Goal: Register for event/course

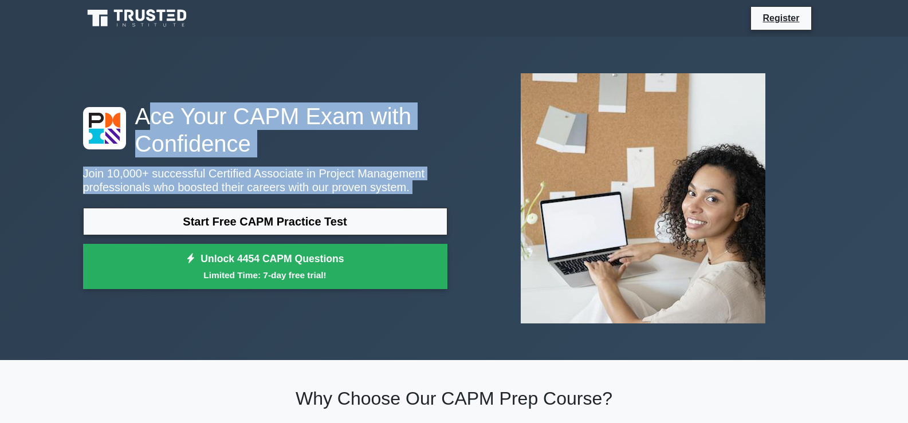
drag, startPoint x: 463, startPoint y: 66, endPoint x: 146, endPoint y: 104, distance: 319.1
click at [146, 104] on div "Ace Your CAPM Exam with Confidence Join 10,000+ successful Certified Associate …" at bounding box center [454, 198] width 756 height 269
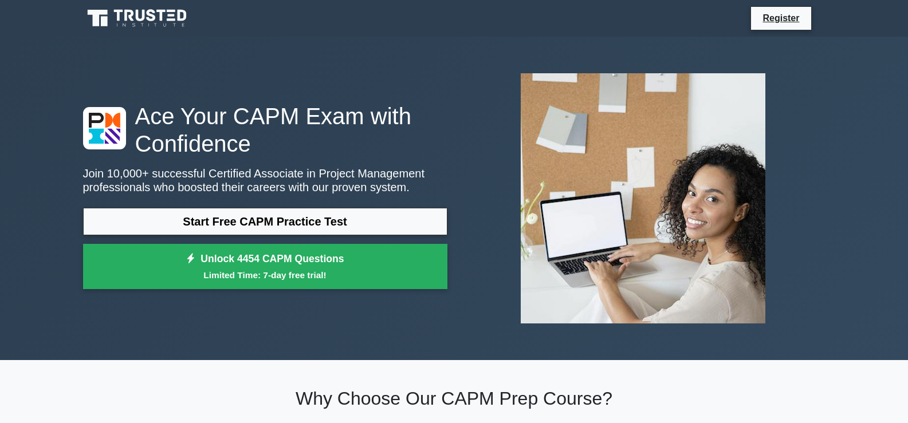
click at [142, 96] on div "Ace Your CAPM Exam with Confidence Join 10,000+ successful Certified Associate …" at bounding box center [454, 198] width 756 height 269
click at [142, 92] on div "Ace Your CAPM Exam with Confidence Join 10,000+ successful Certified Associate …" at bounding box center [454, 198] width 756 height 269
click at [151, 77] on div "Ace Your CAPM Exam with Confidence Join 10,000+ successful Certified Associate …" at bounding box center [454, 198] width 756 height 269
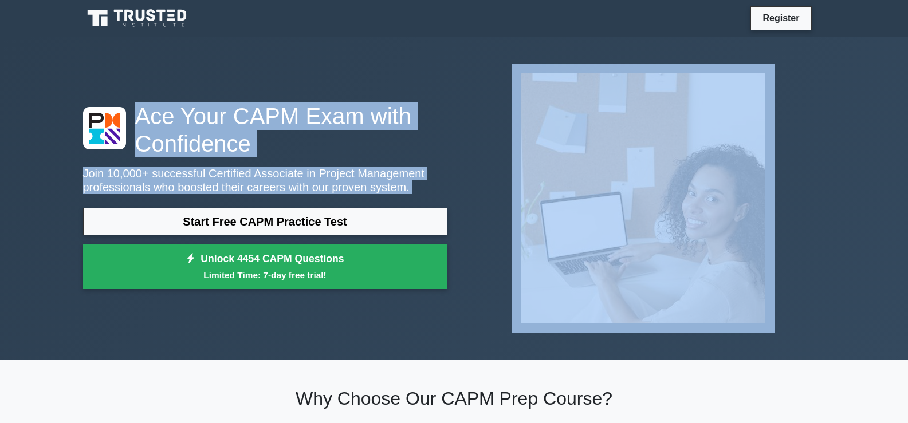
drag, startPoint x: 151, startPoint y: 77, endPoint x: 380, endPoint y: 344, distance: 351.5
click at [380, 344] on div "Ace Your CAPM Exam with Confidence Join 10,000+ successful Certified Associate …" at bounding box center [454, 199] width 756 height 324
click at [838, 274] on div "Ace Your CAPM Exam with Confidence Join 10,000+ successful Certified Associate …" at bounding box center [454, 199] width 908 height 324
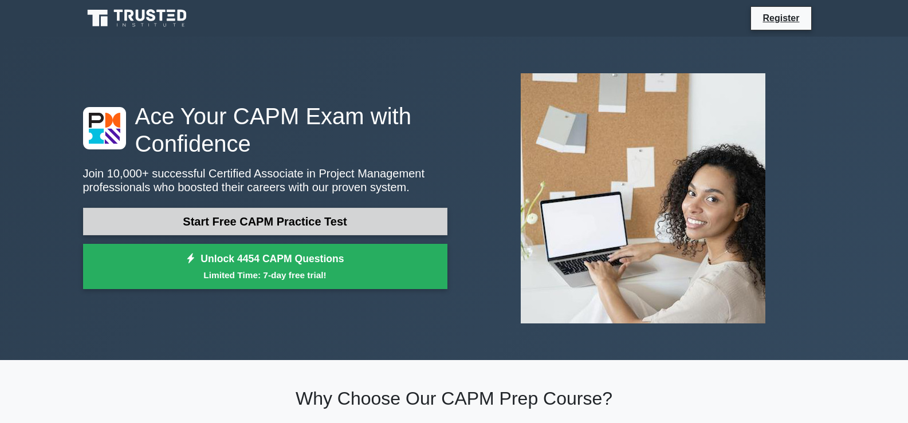
click at [293, 220] on link "Start Free CAPM Practice Test" at bounding box center [265, 222] width 364 height 28
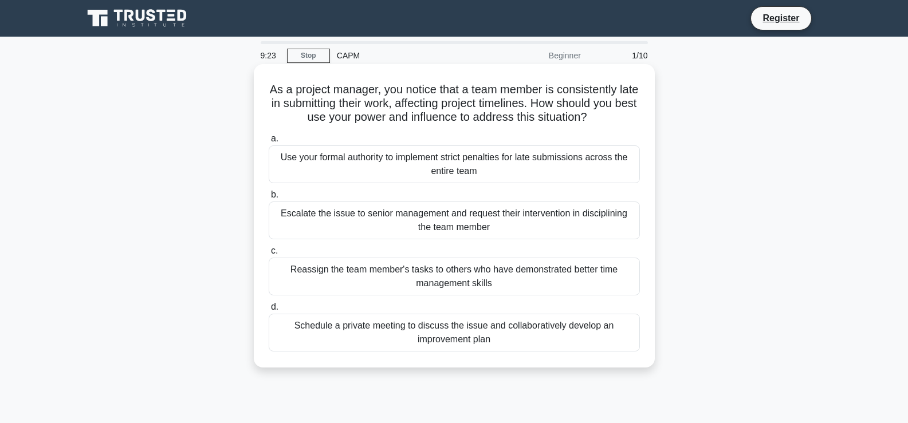
click at [512, 338] on div "Schedule a private meeting to discuss the issue and collaboratively develop an …" at bounding box center [454, 333] width 371 height 38
click at [269, 311] on input "d. Schedule a private meeting to discuss the issue and collaboratively develop …" at bounding box center [269, 307] width 0 height 7
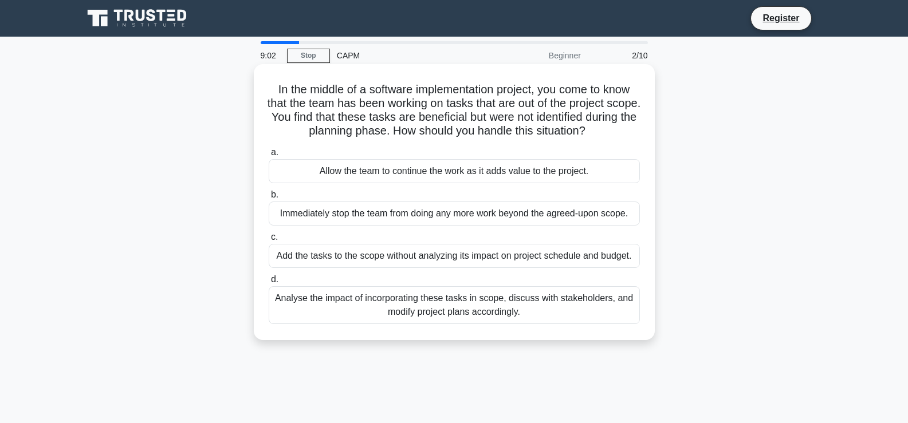
drag, startPoint x: 268, startPoint y: 85, endPoint x: 542, endPoint y: 320, distance: 360.9
click at [542, 320] on div "In the middle of a software implementation project, you come to know that the t…" at bounding box center [454, 202] width 392 height 267
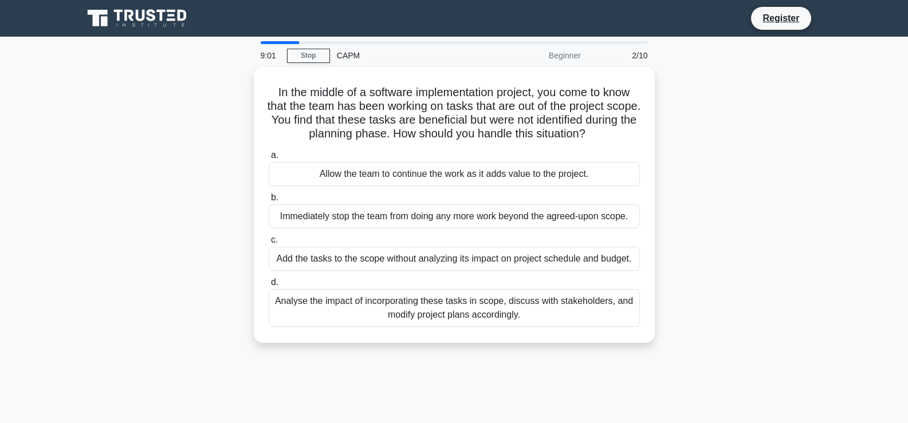
click at [764, 258] on div "In the middle of a software implementation project, you come to know that the t…" at bounding box center [454, 212] width 756 height 290
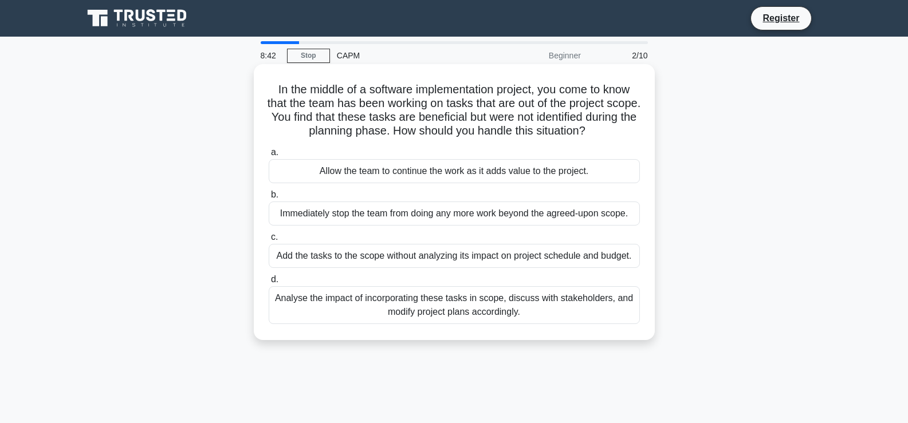
click at [451, 317] on div "Analyse the impact of incorporating these tasks in scope, discuss with stakehol…" at bounding box center [454, 306] width 371 height 38
click at [269, 284] on input "d. Analyse the impact of incorporating these tasks in scope, discuss with stake…" at bounding box center [269, 279] width 0 height 7
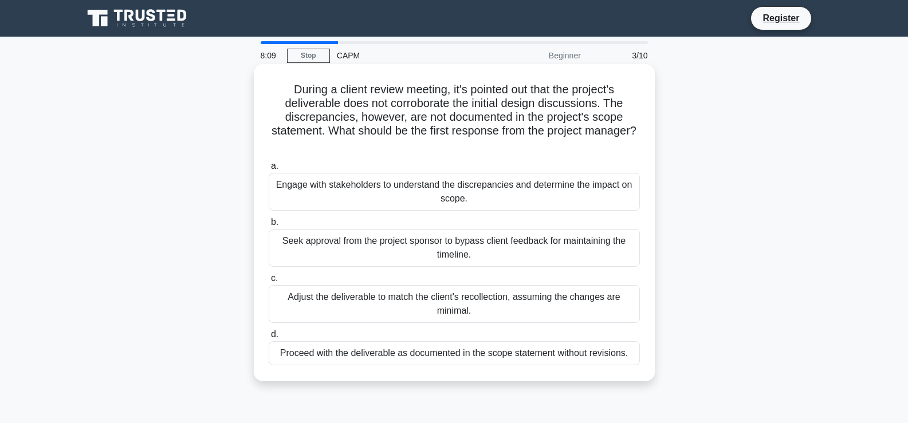
click at [480, 197] on div "Engage with stakeholders to understand the discrepancies and determine the impa…" at bounding box center [454, 192] width 371 height 38
click at [269, 170] on input "a. Engage with stakeholders to understand the discrepancies and determine the i…" at bounding box center [269, 166] width 0 height 7
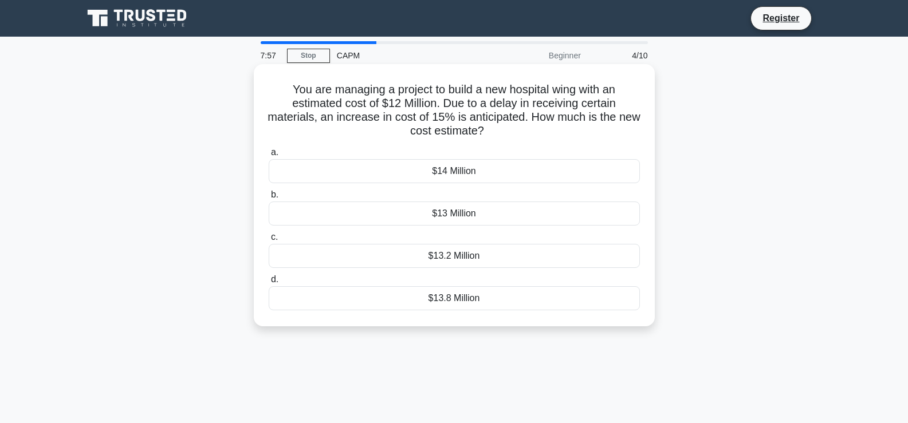
drag, startPoint x: 287, startPoint y: 89, endPoint x: 485, endPoint y: 296, distance: 286.5
click at [485, 296] on div "You are managing a project to build a new hospital wing with an estimated cost …" at bounding box center [454, 195] width 392 height 253
copy div "You are managing a project to build a new hospital wing with an estimated cost …"
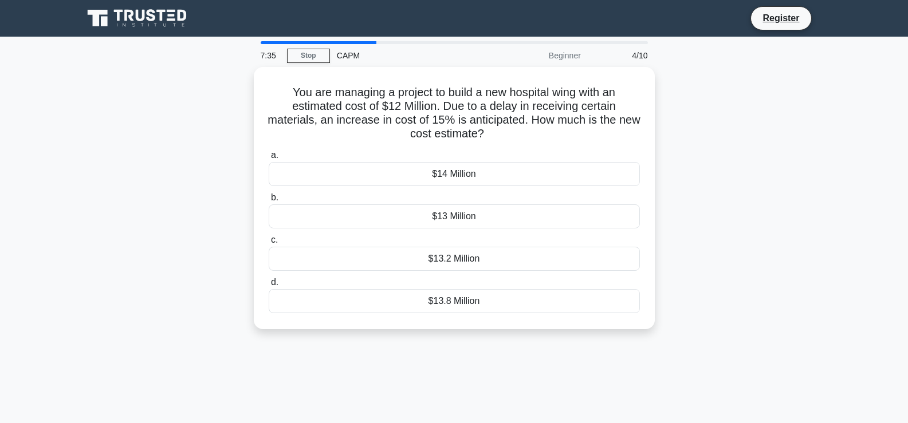
click at [690, 242] on div "You are managing a project to build a new hospital wing with an estimated cost …" at bounding box center [454, 205] width 756 height 276
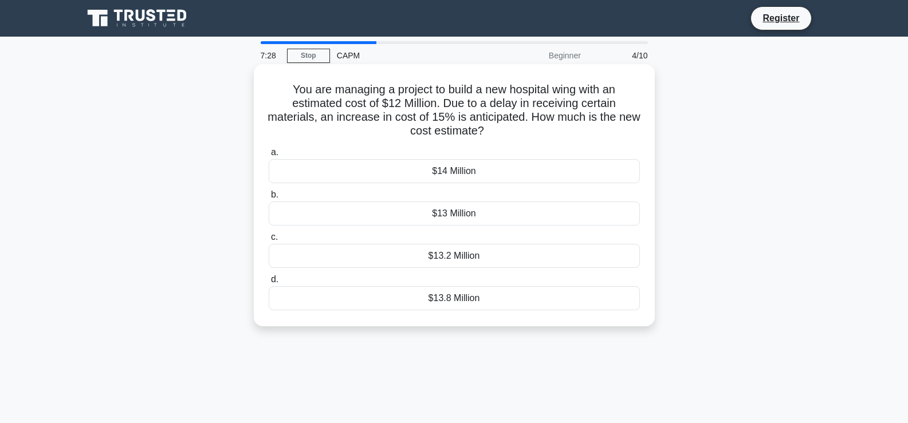
click at [474, 293] on div "$13.8 Million" at bounding box center [454, 299] width 371 height 24
click at [269, 284] on input "d. $13.8 Million" at bounding box center [269, 279] width 0 height 7
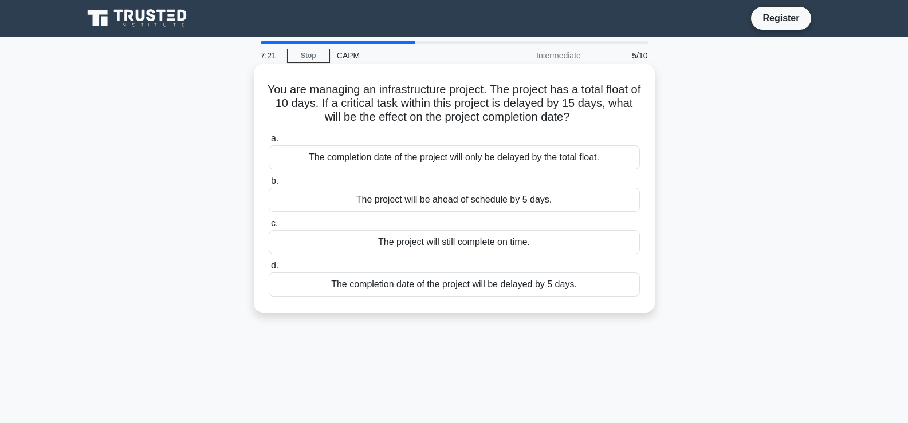
drag, startPoint x: 268, startPoint y: 89, endPoint x: 602, endPoint y: 285, distance: 387.6
click at [602, 285] on div "You are managing an infrastructure project. The project has a total float of 10…" at bounding box center [454, 189] width 392 height 240
copy div "You are managing an infrastructure project. The project has a total float of 10…"
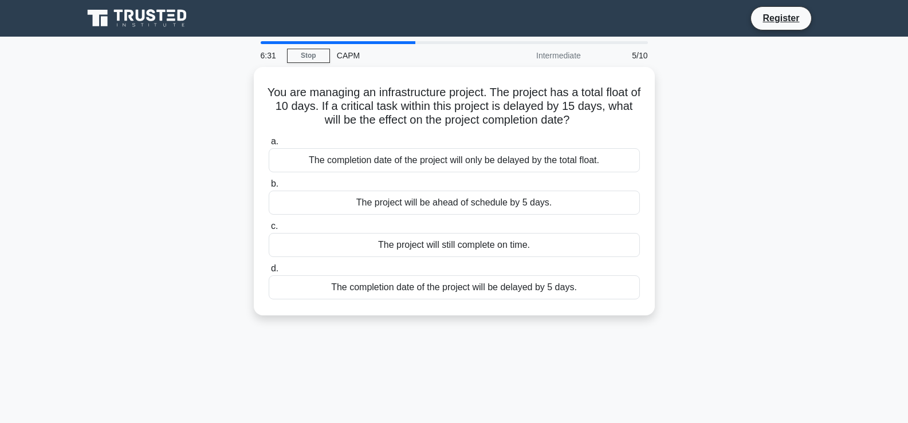
click at [707, 273] on div "You are managing an infrastructure project. The project has a total float of 10…" at bounding box center [454, 198] width 756 height 262
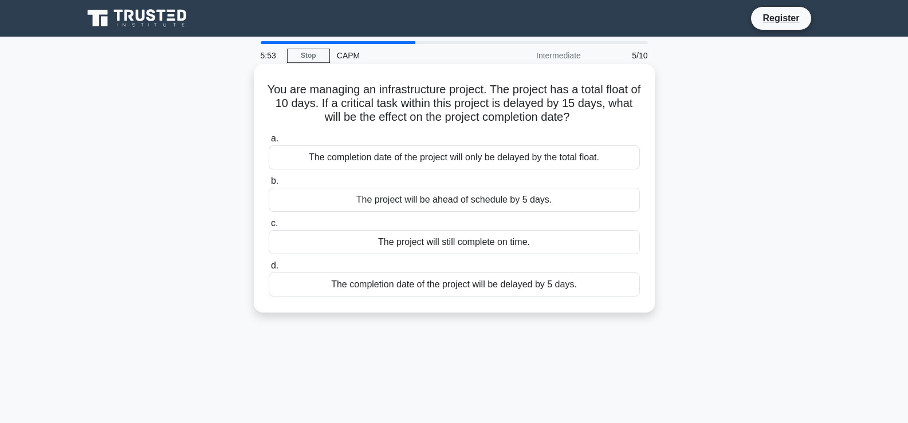
click at [504, 201] on div "The project will be ahead of schedule by 5 days." at bounding box center [454, 200] width 371 height 24
click at [269, 185] on input "b. The project will be ahead of schedule by 5 days." at bounding box center [269, 181] width 0 height 7
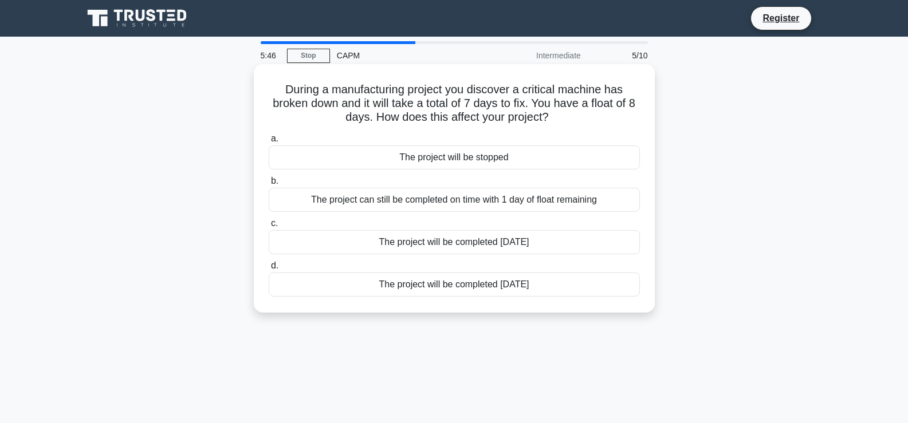
drag, startPoint x: 276, startPoint y: 89, endPoint x: 572, endPoint y: 301, distance: 365.1
click at [572, 301] on div "During a manufacturing project you discover a critical machine has broken down …" at bounding box center [454, 189] width 392 height 240
copy div "During a manufacturing project you discover a critical machine has broken down …"
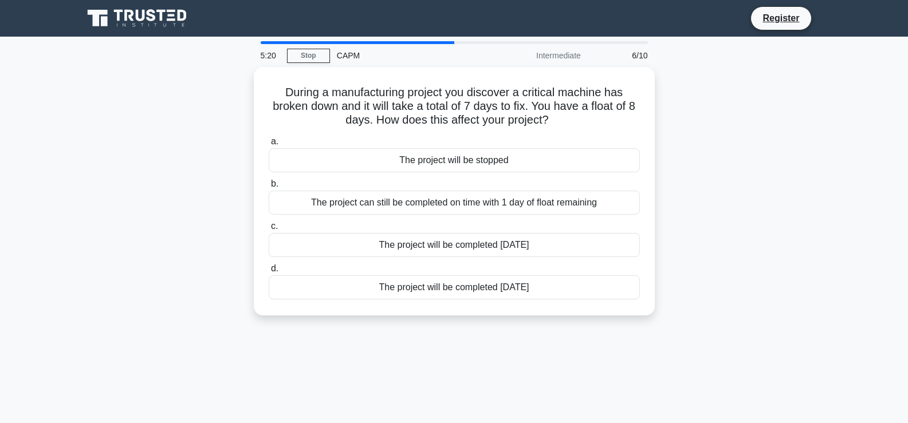
click at [722, 265] on div "During a manufacturing project you discover a critical machine has broken down …" at bounding box center [454, 198] width 756 height 262
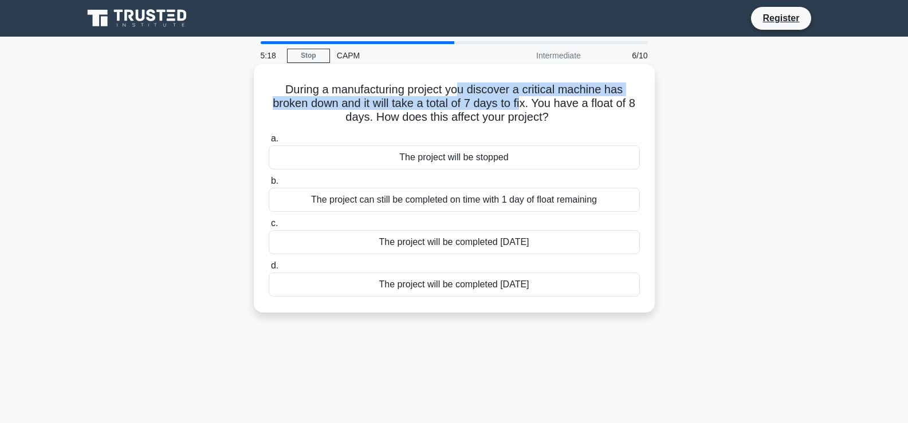
drag, startPoint x: 460, startPoint y: 92, endPoint x: 531, endPoint y: 104, distance: 72.1
click at [531, 104] on h5 "During a manufacturing project you discover a critical machine has broken down …" at bounding box center [455, 104] width 374 height 42
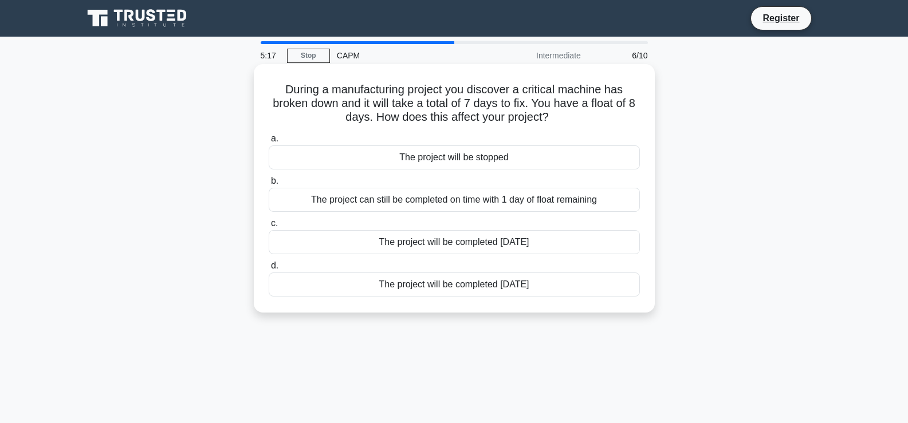
click at [645, 115] on div "During a manufacturing project you discover a critical machine has broken down …" at bounding box center [454, 189] width 392 height 240
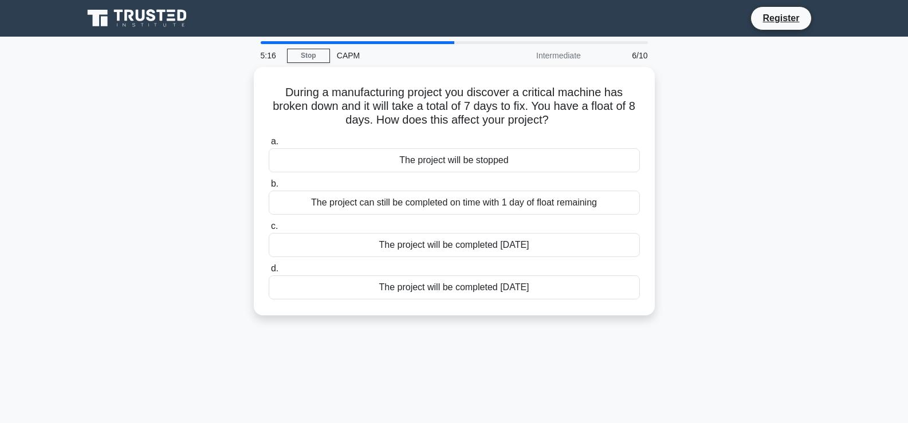
click at [704, 138] on div "During a manufacturing project you discover a critical machine has broken down …" at bounding box center [454, 198] width 756 height 262
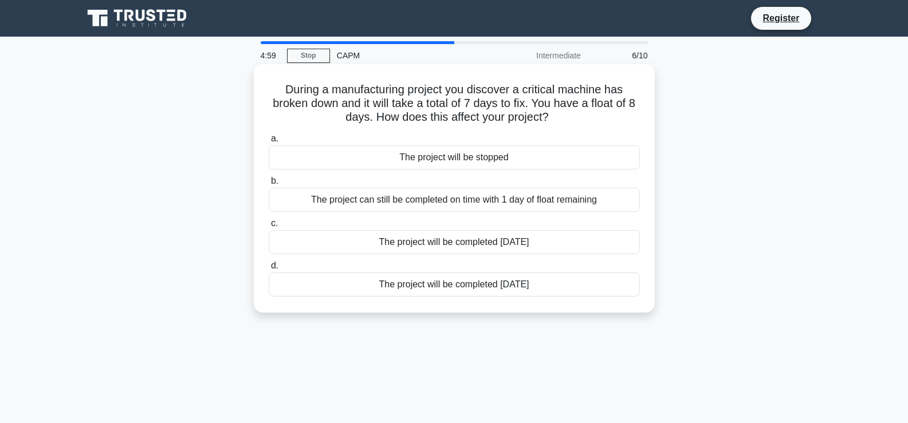
click at [425, 116] on h5 "During a manufacturing project you discover a critical machine has broken down …" at bounding box center [455, 104] width 374 height 42
click at [484, 104] on h5 "During a manufacturing project you discover a critical machine has broken down …" at bounding box center [455, 104] width 374 height 42
click at [450, 200] on div "The project can still be completed on time with 1 day of float remaining" at bounding box center [454, 200] width 371 height 24
click at [269, 185] on input "b. The project can still be completed on time with 1 day of float remaining" at bounding box center [269, 181] width 0 height 7
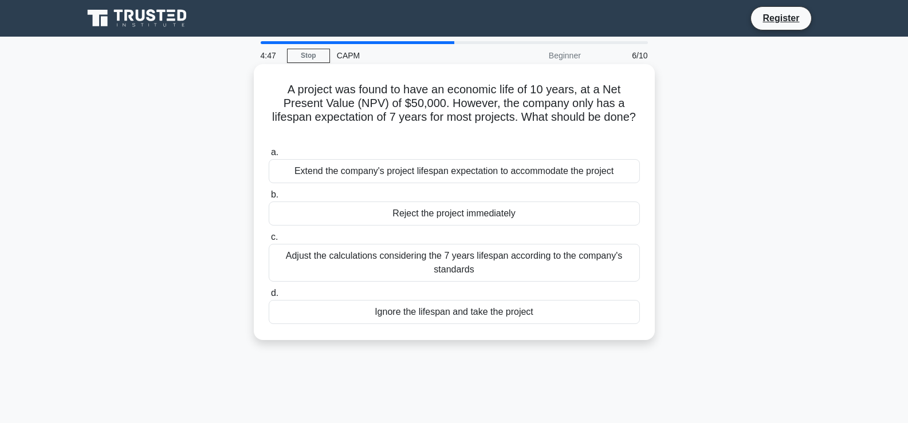
click at [434, 111] on h5 "A project was found to have an economic life of 10 years, at a Net Present Valu…" at bounding box center [455, 111] width 374 height 56
click at [509, 109] on h5 "A project was found to have an economic life of 10 years, at a Net Present Valu…" at bounding box center [455, 111] width 374 height 56
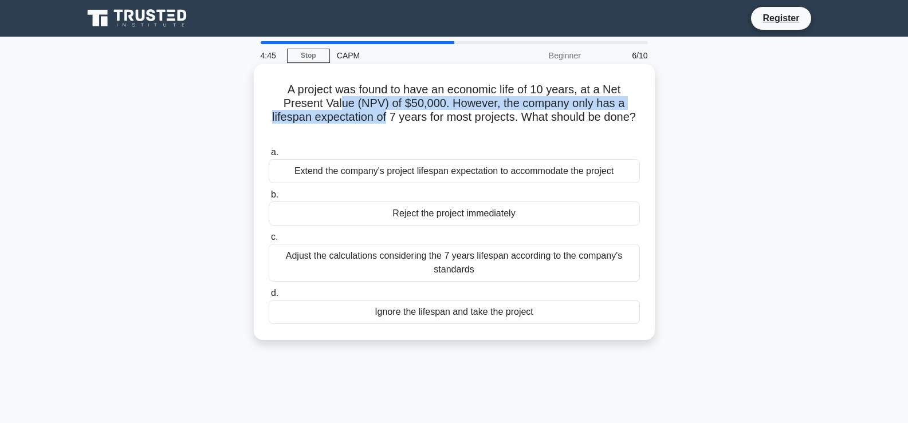
drag, startPoint x: 340, startPoint y: 110, endPoint x: 386, endPoint y: 115, distance: 45.6
click at [386, 115] on h5 "A project was found to have an economic life of 10 years, at a Net Present Valu…" at bounding box center [455, 111] width 374 height 56
click at [386, 121] on h5 "A project was found to have an economic life of 10 years, at a Net Present Valu…" at bounding box center [455, 111] width 374 height 56
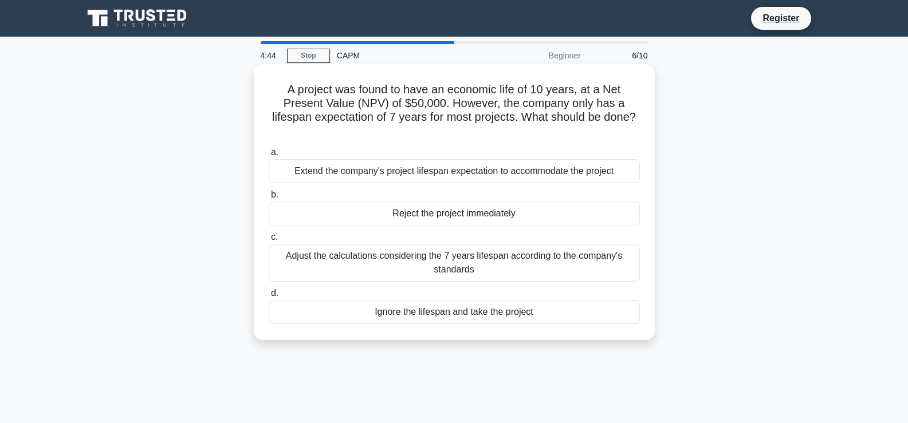
click at [484, 127] on h5 "A project was found to have an economic life of 10 years, at a Net Present Valu…" at bounding box center [455, 111] width 374 height 56
click at [420, 269] on div "Adjust the calculations considering the 7 years lifespan according to the compa…" at bounding box center [454, 263] width 371 height 38
click at [269, 241] on input "c. Adjust the calculations considering the 7 years lifespan according to the co…" at bounding box center [269, 237] width 0 height 7
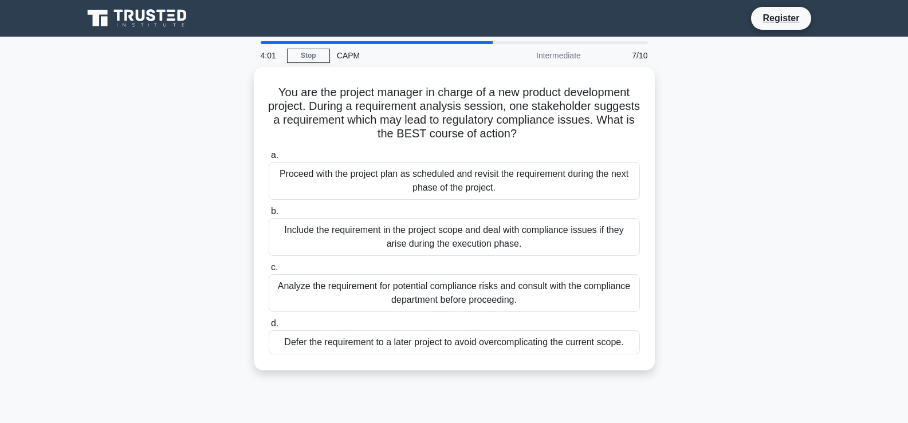
click at [808, 180] on div "You are the project manager in charge of a new product development project. Dur…" at bounding box center [454, 225] width 756 height 317
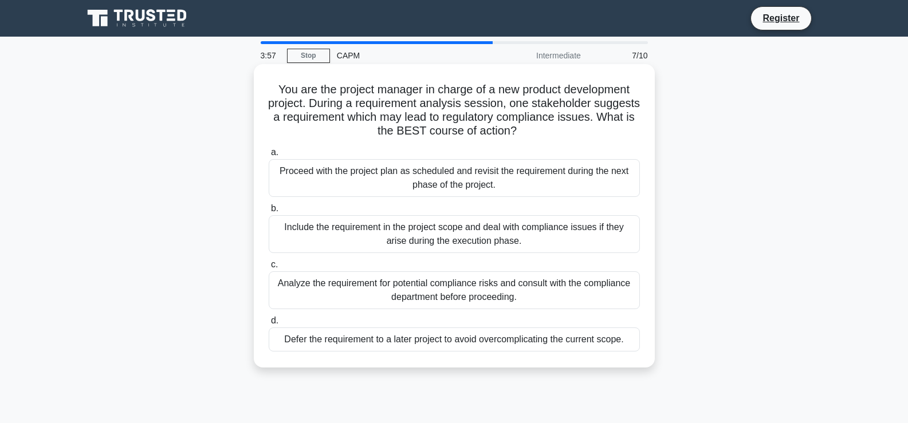
drag, startPoint x: 279, startPoint y: 86, endPoint x: 634, endPoint y: 347, distance: 440.6
click at [634, 347] on div "You are the project manager in charge of a new product development project. Dur…" at bounding box center [454, 216] width 392 height 295
copy div "ou are the project manager in charge of a new product development project. Duri…"
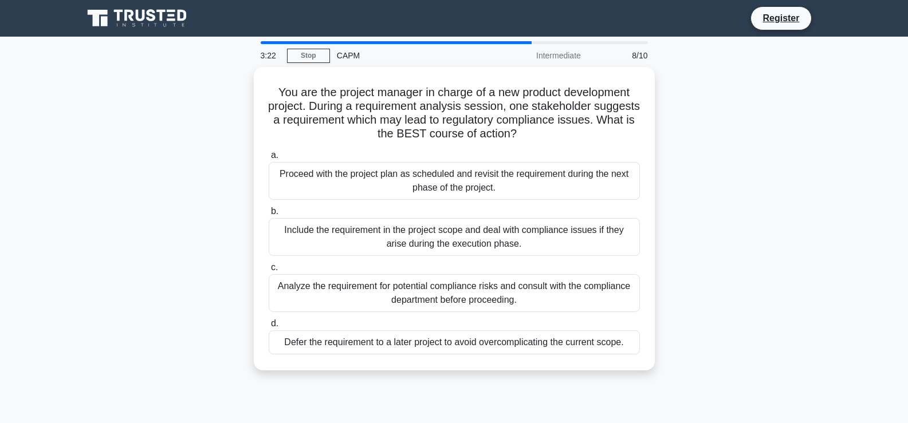
click at [676, 151] on div "You are the project manager in charge of a new product development project. Dur…" at bounding box center [454, 225] width 756 height 317
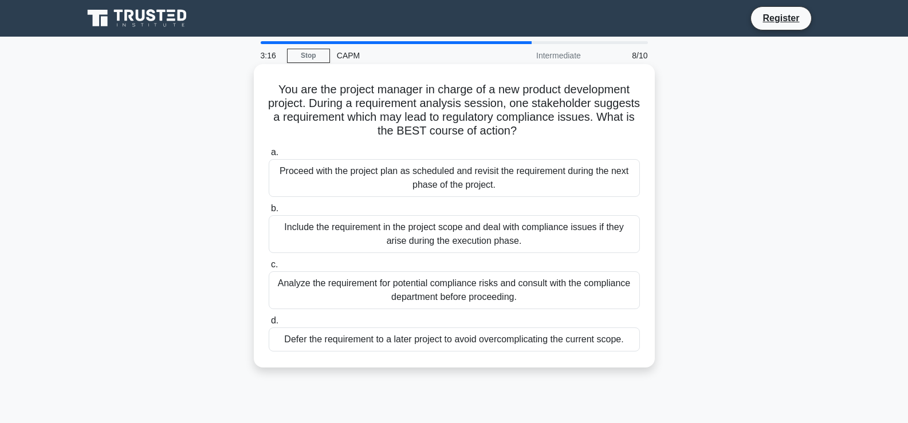
click at [564, 233] on div "Include the requirement in the project scope and deal with compliance issues if…" at bounding box center [454, 234] width 371 height 38
click at [269, 213] on input "b. Include the requirement in the project scope and deal with compliance issues…" at bounding box center [269, 208] width 0 height 7
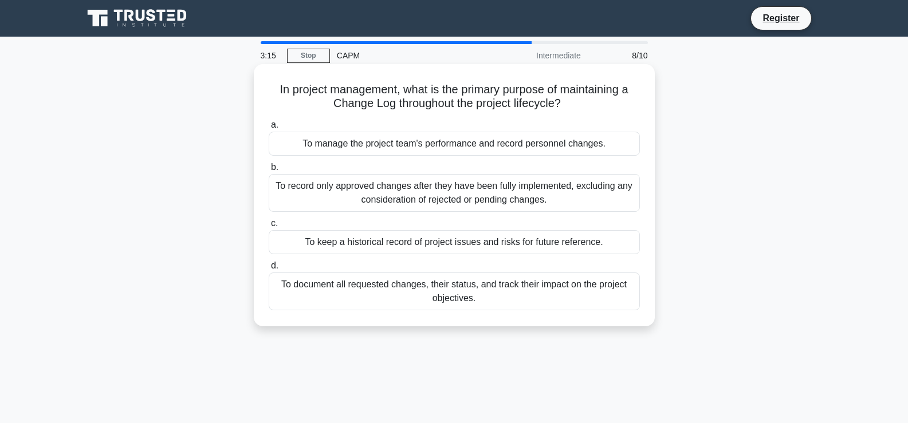
click at [545, 209] on div "To record only approved changes after they have been fully implemented, excludi…" at bounding box center [454, 193] width 371 height 38
click at [269, 171] on input "b. To record only approved changes after they have been fully implemented, excl…" at bounding box center [269, 167] width 0 height 7
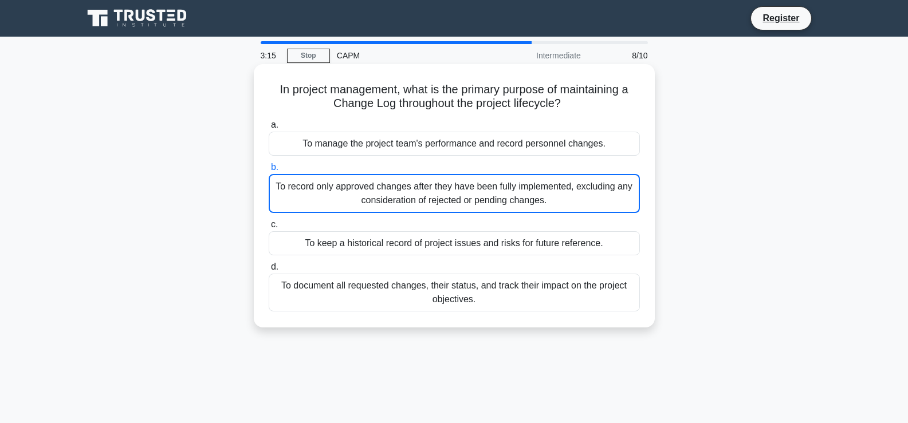
click at [545, 209] on div "To record only approved changes after they have been fully implemented, excludi…" at bounding box center [454, 193] width 371 height 39
click at [269, 171] on input "b. To record only approved changes after they have been fully implemented, excl…" at bounding box center [269, 167] width 0 height 7
click at [470, 183] on div "To record only approved changes after they have been fully implemented, excludi…" at bounding box center [454, 193] width 371 height 39
click at [269, 171] on input "b. To record only approved changes after they have been fully implemented, excl…" at bounding box center [269, 167] width 0 height 7
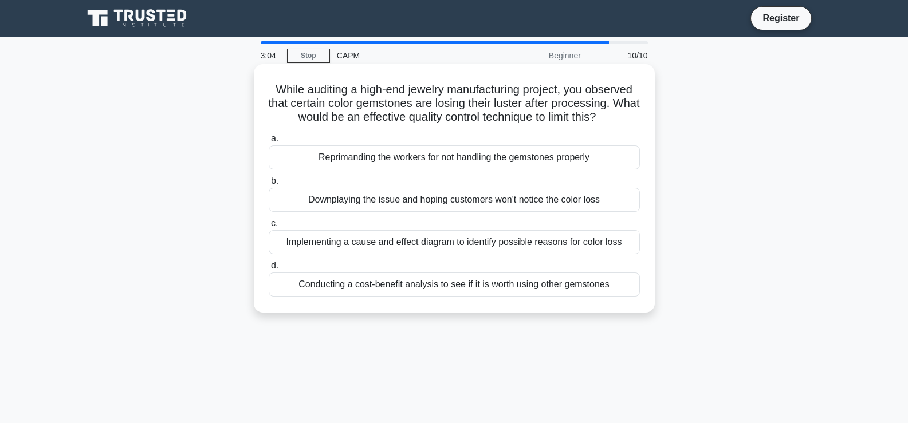
drag, startPoint x: 267, startPoint y: 85, endPoint x: 635, endPoint y: 289, distance: 420.9
click at [635, 289] on div "While auditing a high-end jewelry manufacturing project, you observed that cert…" at bounding box center [454, 189] width 392 height 240
copy div "While auditing a high-end jewelry manufacturing project, you observed that cert…"
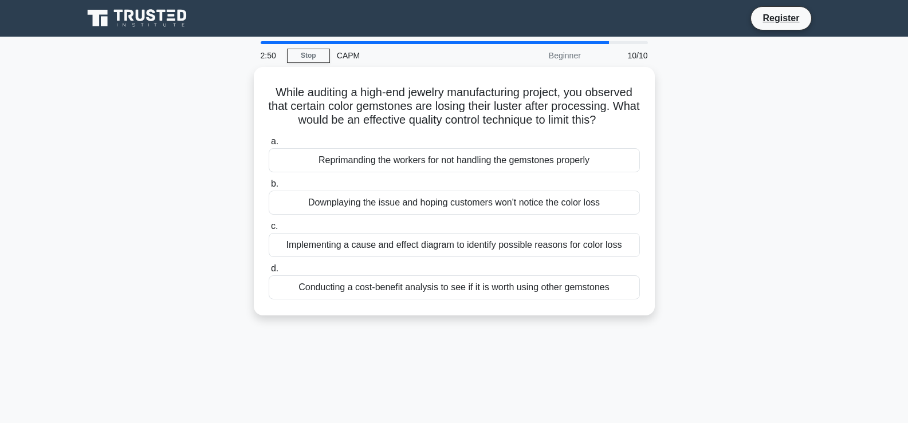
click at [749, 252] on div "While auditing a high-end jewelry manufacturing project, you observed that cert…" at bounding box center [454, 198] width 756 height 262
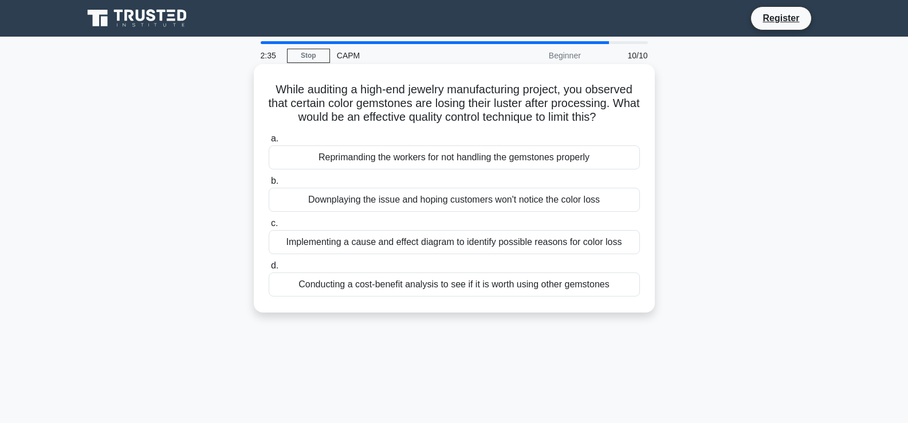
click at [448, 249] on div "Implementing a cause and effect diagram to identify possible reasons for color …" at bounding box center [454, 242] width 371 height 24
click at [269, 227] on input "c. Implementing a cause and effect diagram to identify possible reasons for col…" at bounding box center [269, 223] width 0 height 7
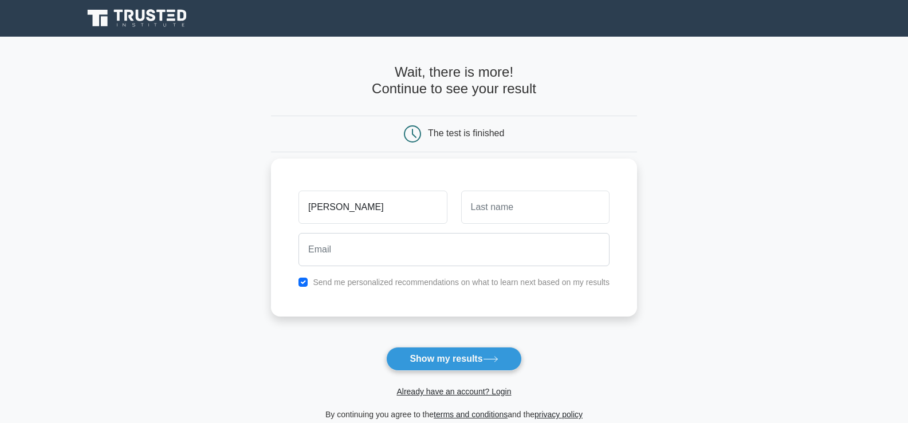
type input "[PERSON_NAME]"
click at [555, 204] on input "text" at bounding box center [535, 207] width 148 height 33
type input "alqarshi"
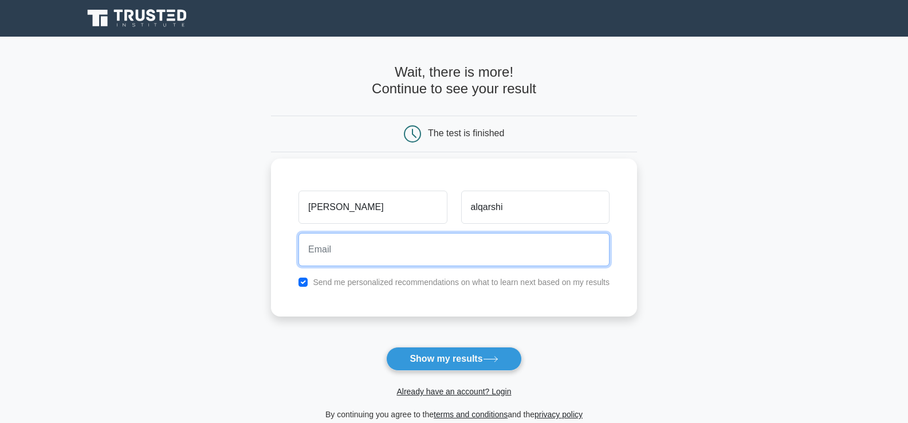
click at [426, 264] on input "email" at bounding box center [454, 249] width 311 height 33
type input "[EMAIL_ADDRESS][DOMAIN_NAME]"
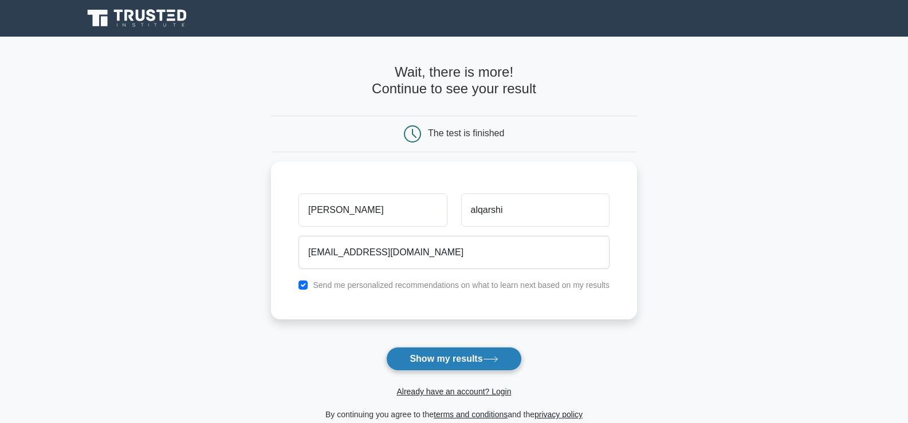
click at [477, 360] on button "Show my results" at bounding box center [453, 359] width 135 height 24
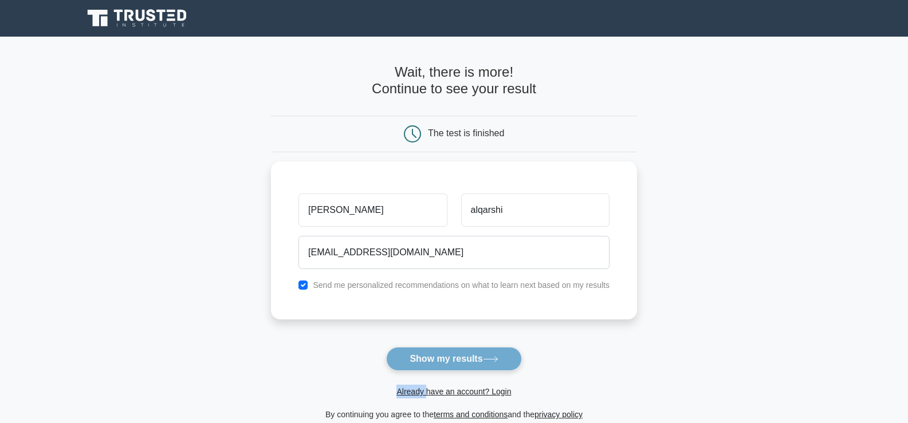
click at [477, 360] on form "Wait, there is more! Continue to see your result The test is finished ahmed" at bounding box center [454, 243] width 366 height 358
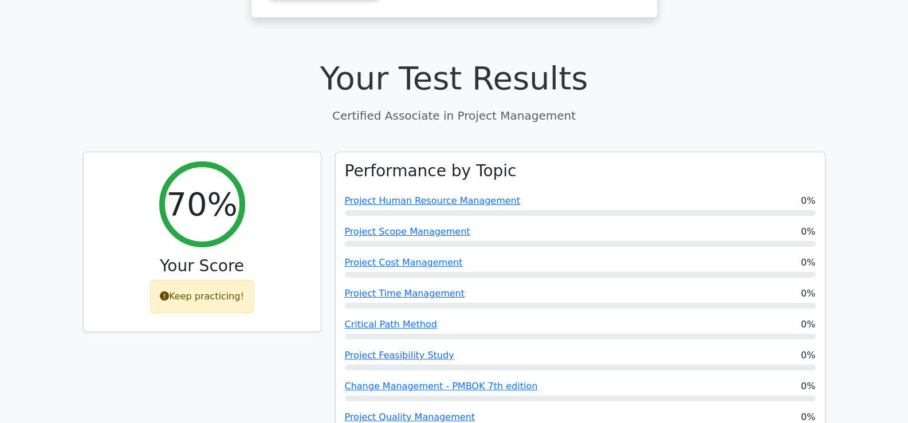
scroll to position [326, 0]
